Goal: Transaction & Acquisition: Purchase product/service

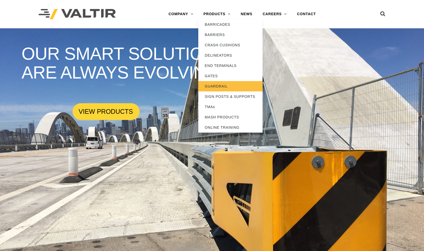
click at [220, 87] on link "GUARDRAIL" at bounding box center [230, 86] width 64 height 10
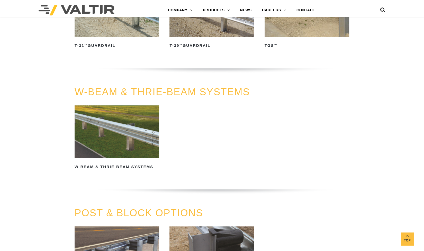
scroll to position [360, 0]
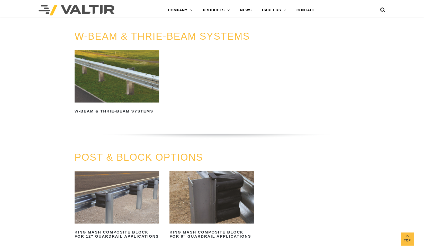
click at [125, 91] on img at bounding box center [117, 76] width 85 height 53
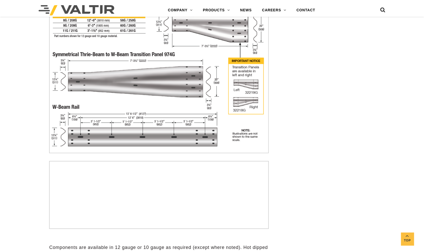
scroll to position [1363, 0]
